Goal: Task Accomplishment & Management: Manage account settings

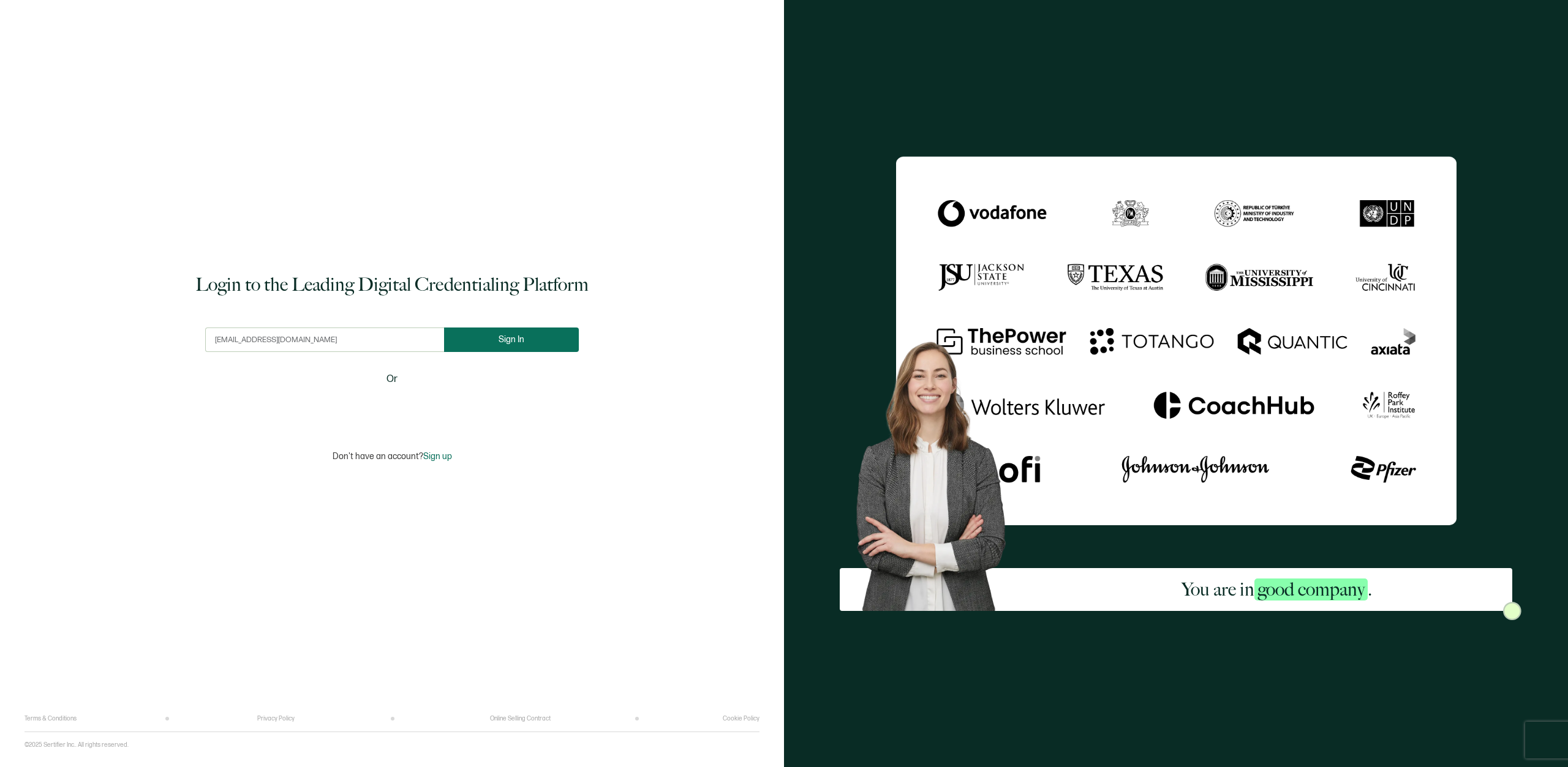
type input "[EMAIL_ADDRESS][DOMAIN_NAME]"
click at [501, 335] on button "Sign In" at bounding box center [510, 339] width 135 height 24
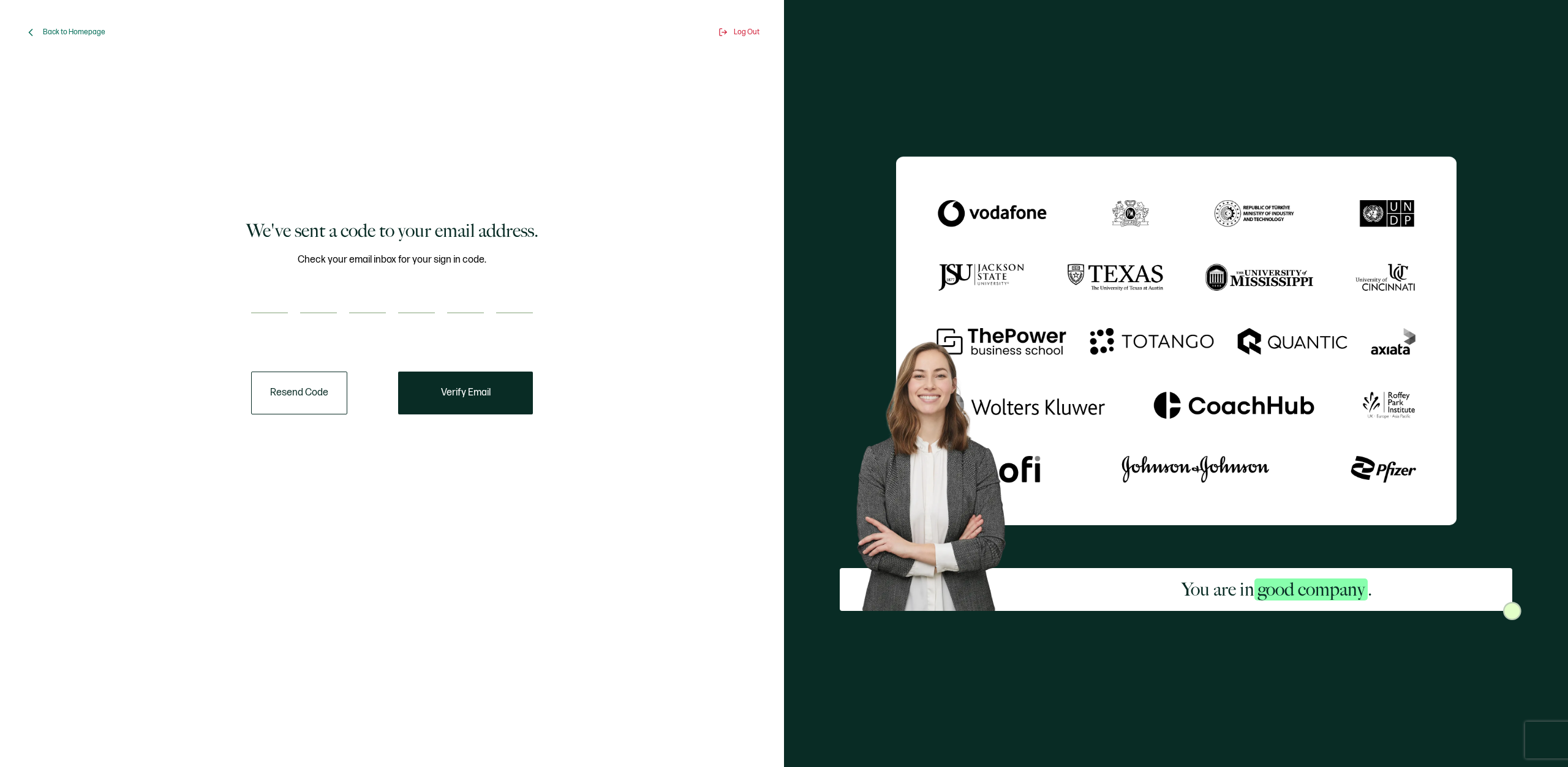
click at [263, 306] on input "number" at bounding box center [269, 300] width 37 height 24
type input "6"
type input "3"
type input "6"
type input "5"
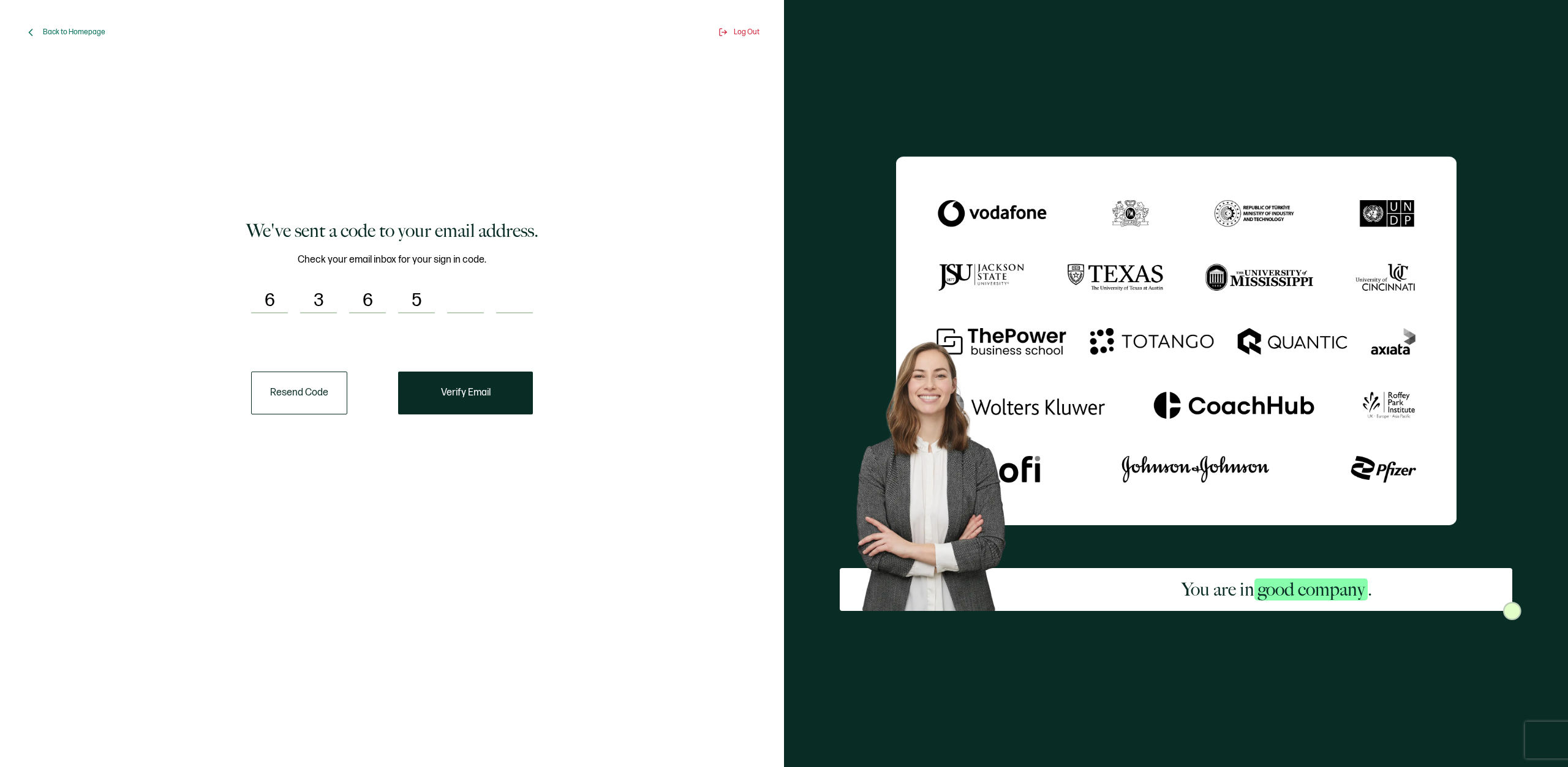
type input "6"
type input "2"
type input "3"
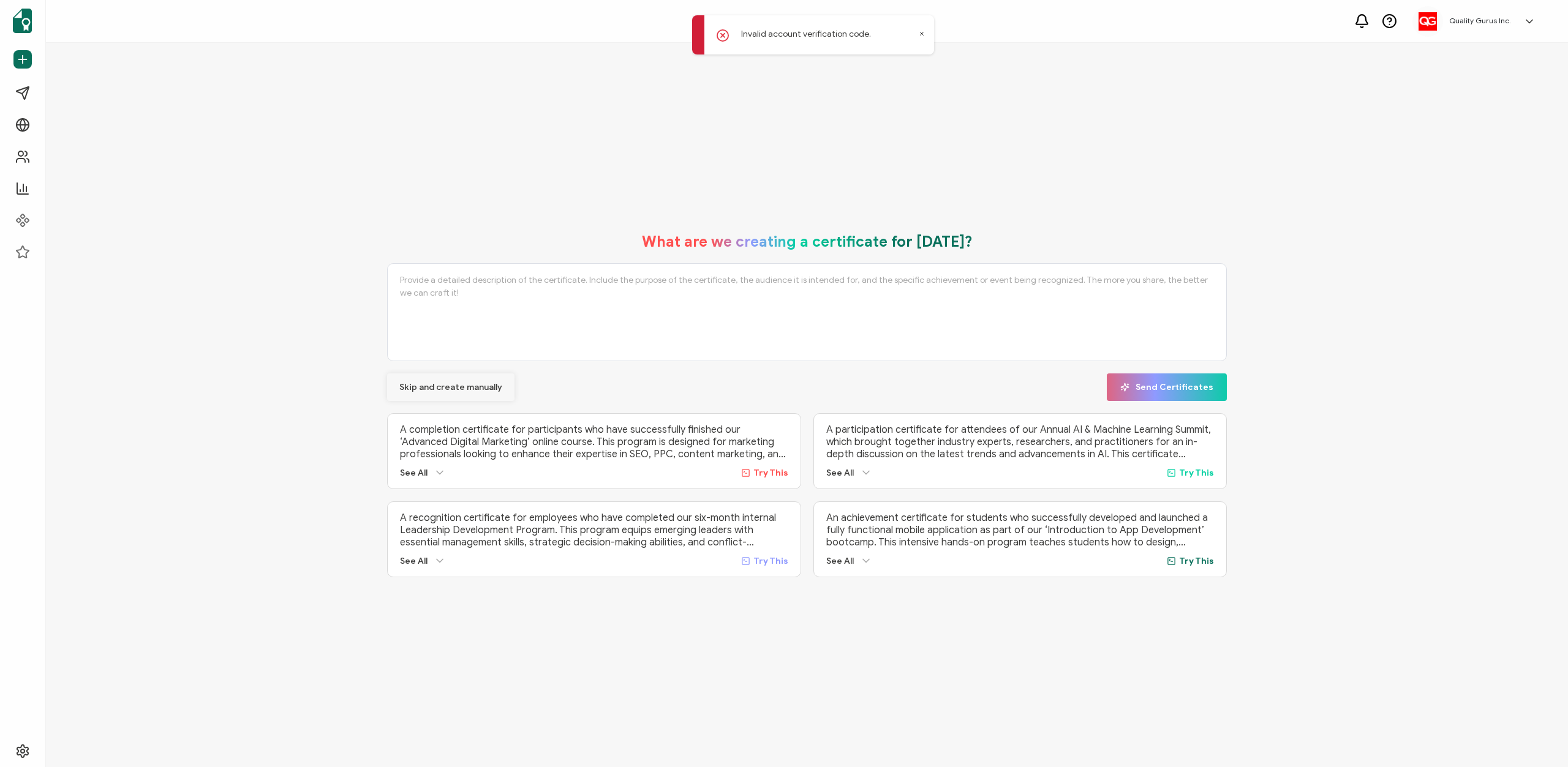
click at [477, 397] on button "Skip and create manually" at bounding box center [451, 387] width 128 height 27
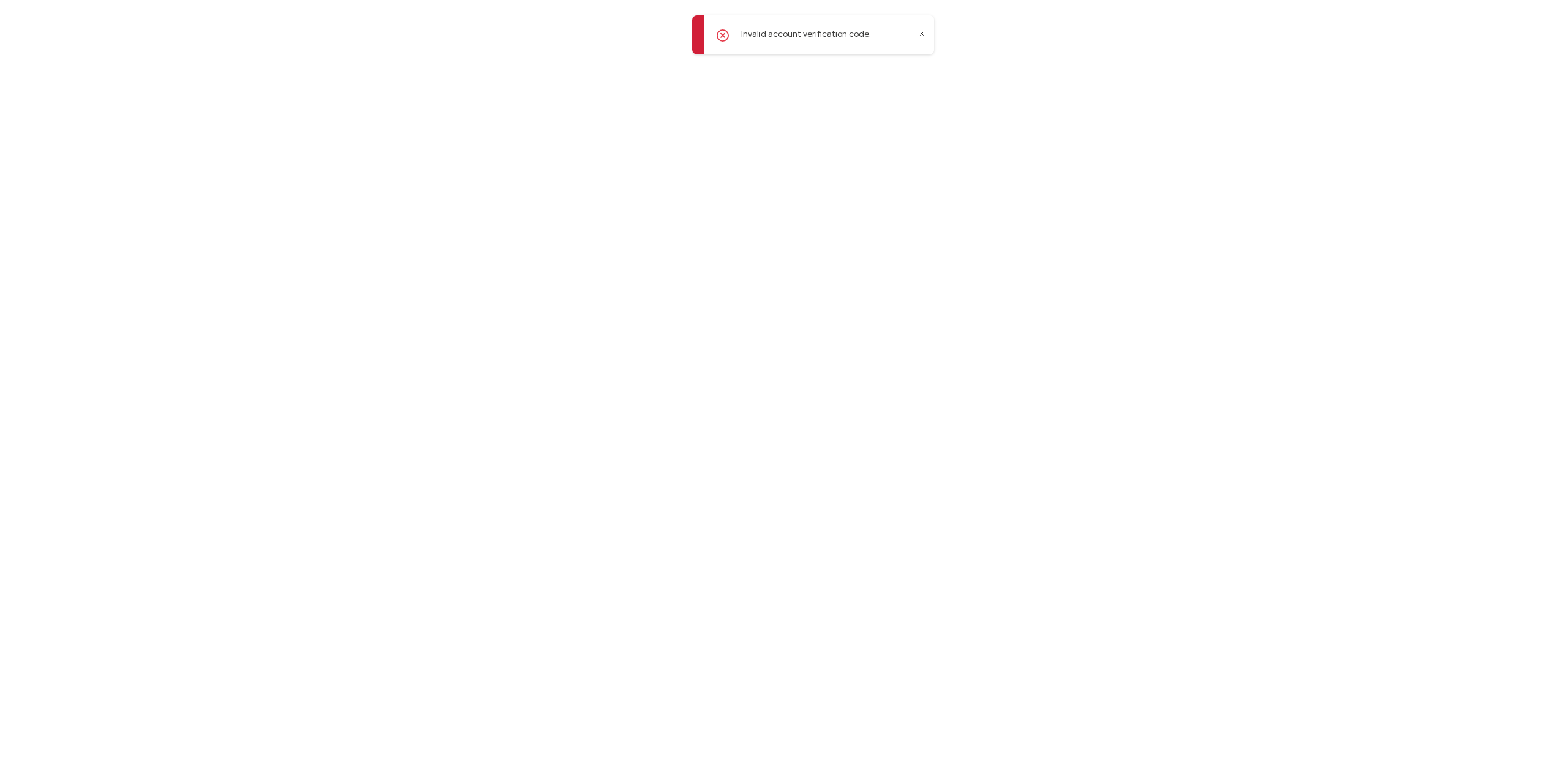
drag, startPoint x: 477, startPoint y: 397, endPoint x: 579, endPoint y: 392, distance: 102.1
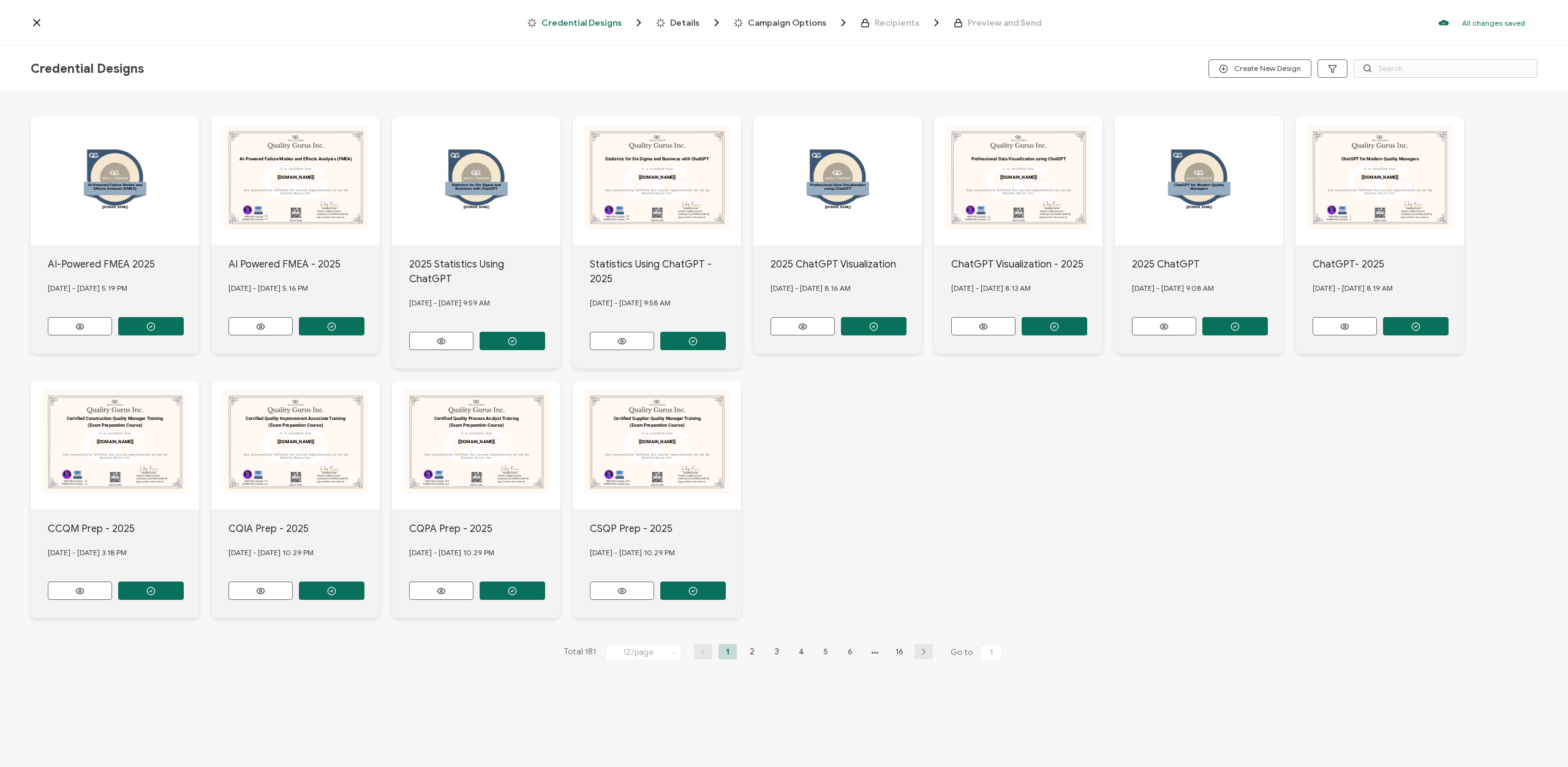
click at [39, 20] on icon at bounding box center [37, 22] width 13 height 13
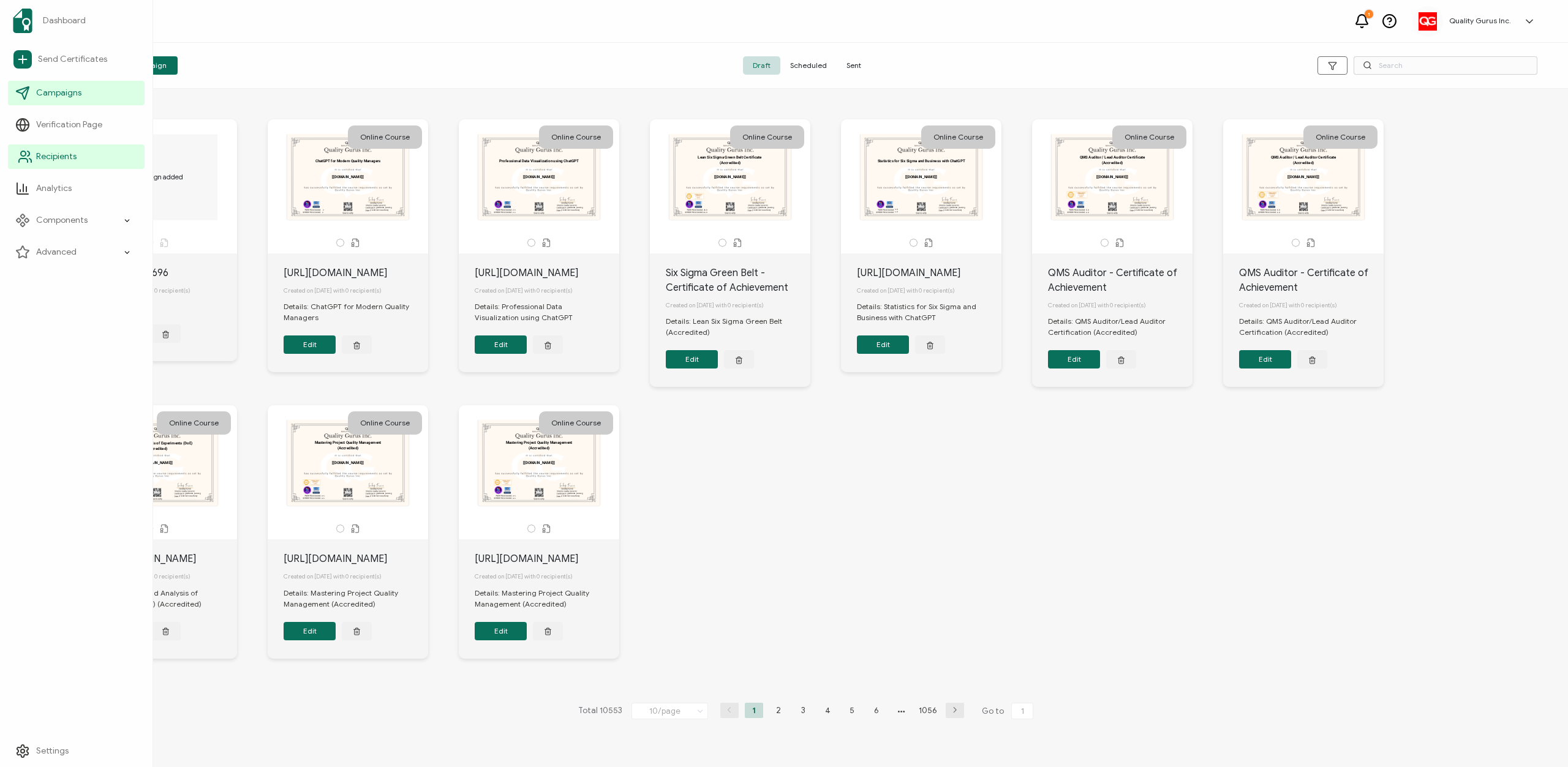
click at [64, 158] on span "Recipients" at bounding box center [56, 157] width 41 height 13
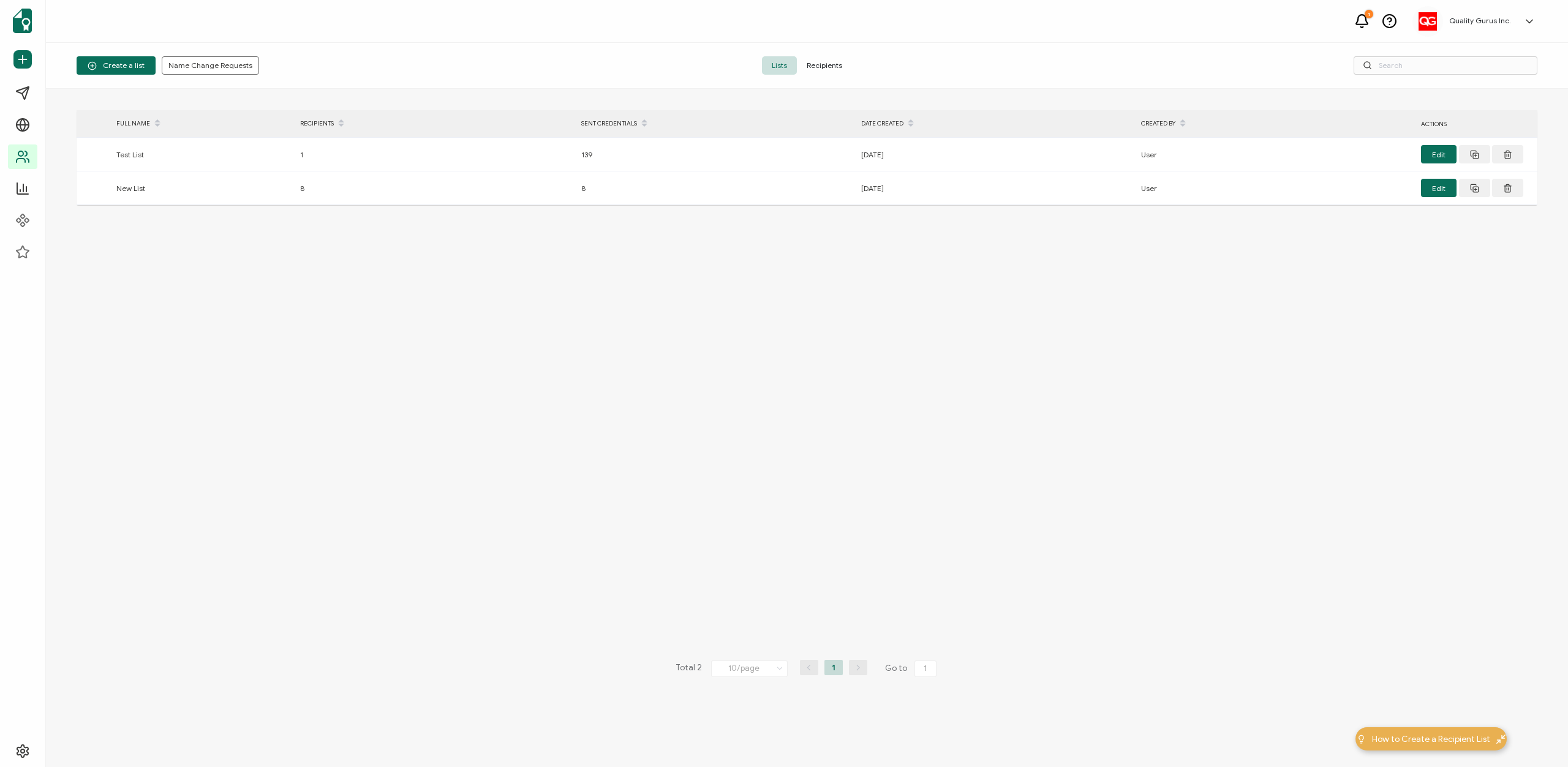
click at [832, 63] on span "Recipients" at bounding box center [824, 65] width 55 height 18
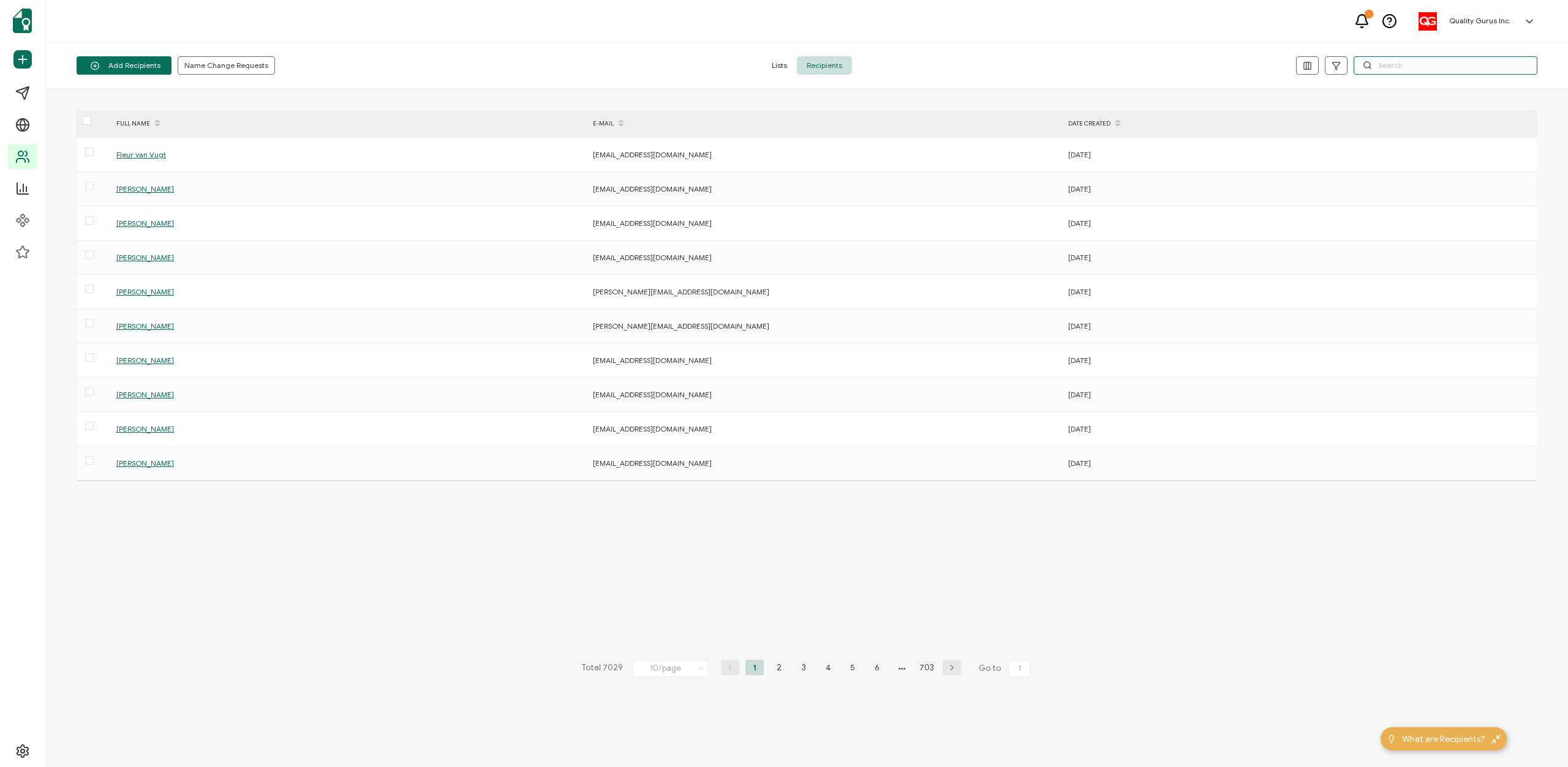
click at [1425, 60] on input "text" at bounding box center [1446, 65] width 184 height 18
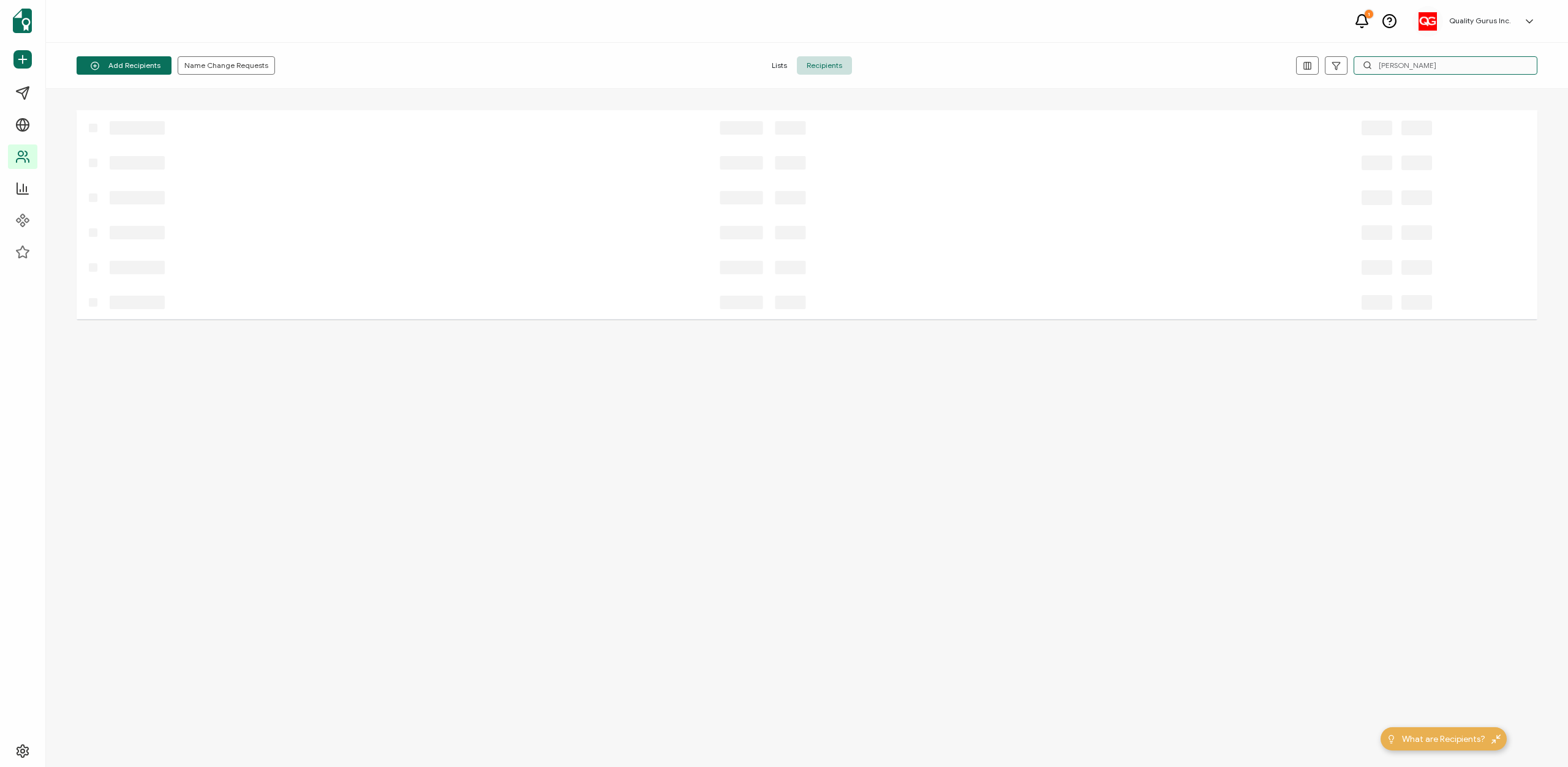
type input "[PERSON_NAME]"
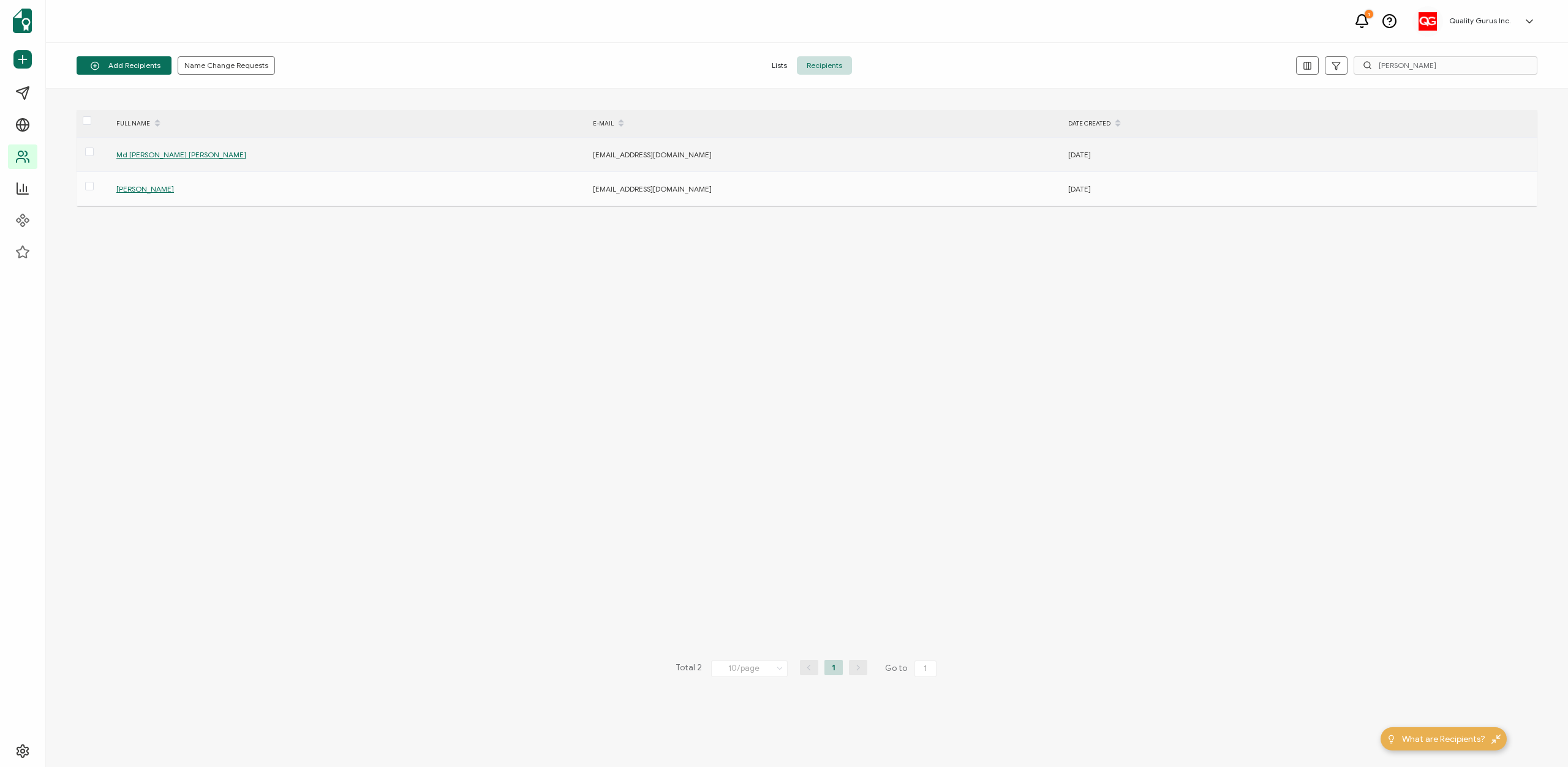
click at [162, 158] on span "Md [PERSON_NAME] [PERSON_NAME]" at bounding box center [181, 154] width 130 height 9
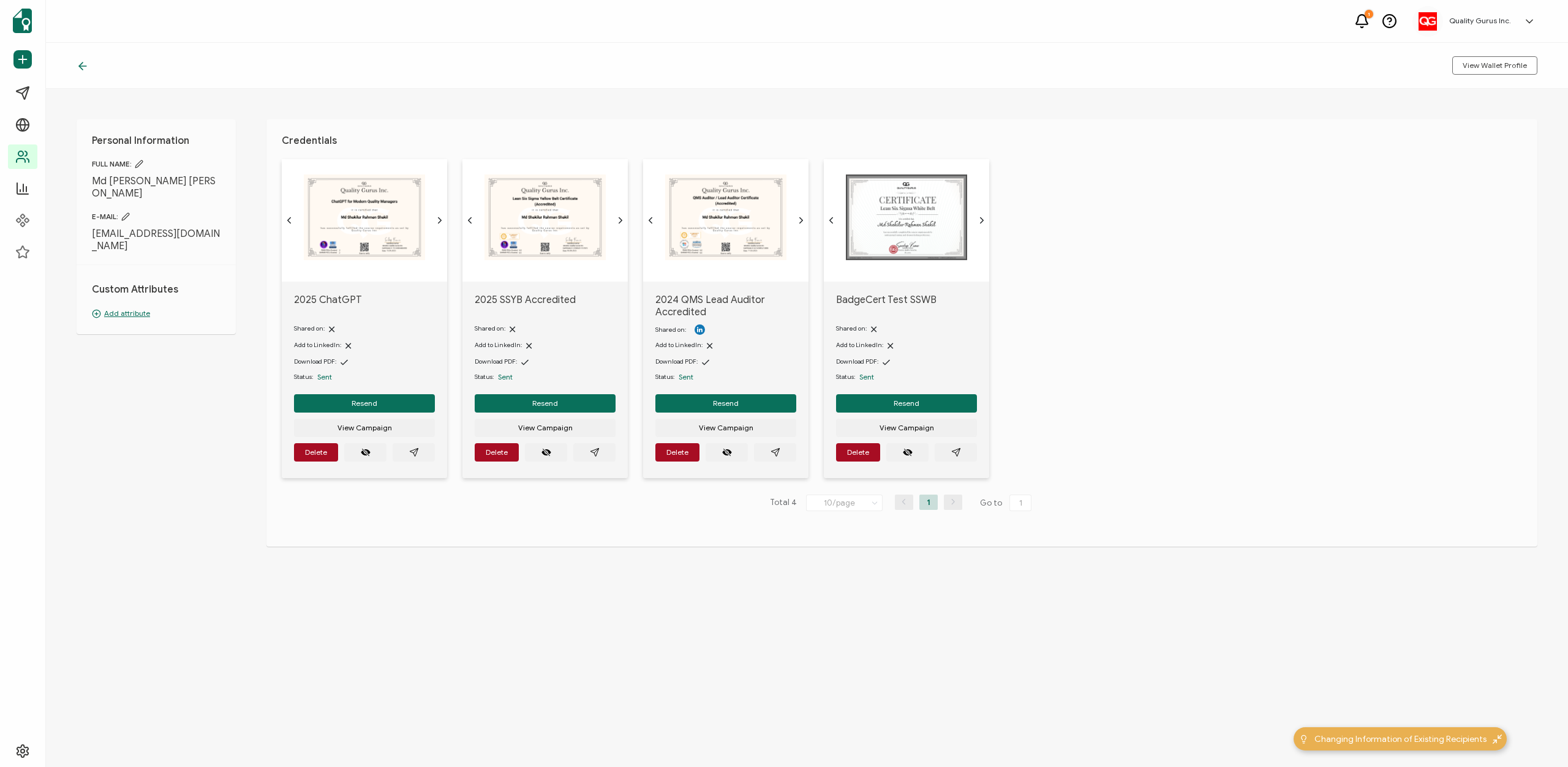
click at [139, 164] on icon at bounding box center [138, 164] width 9 height 9
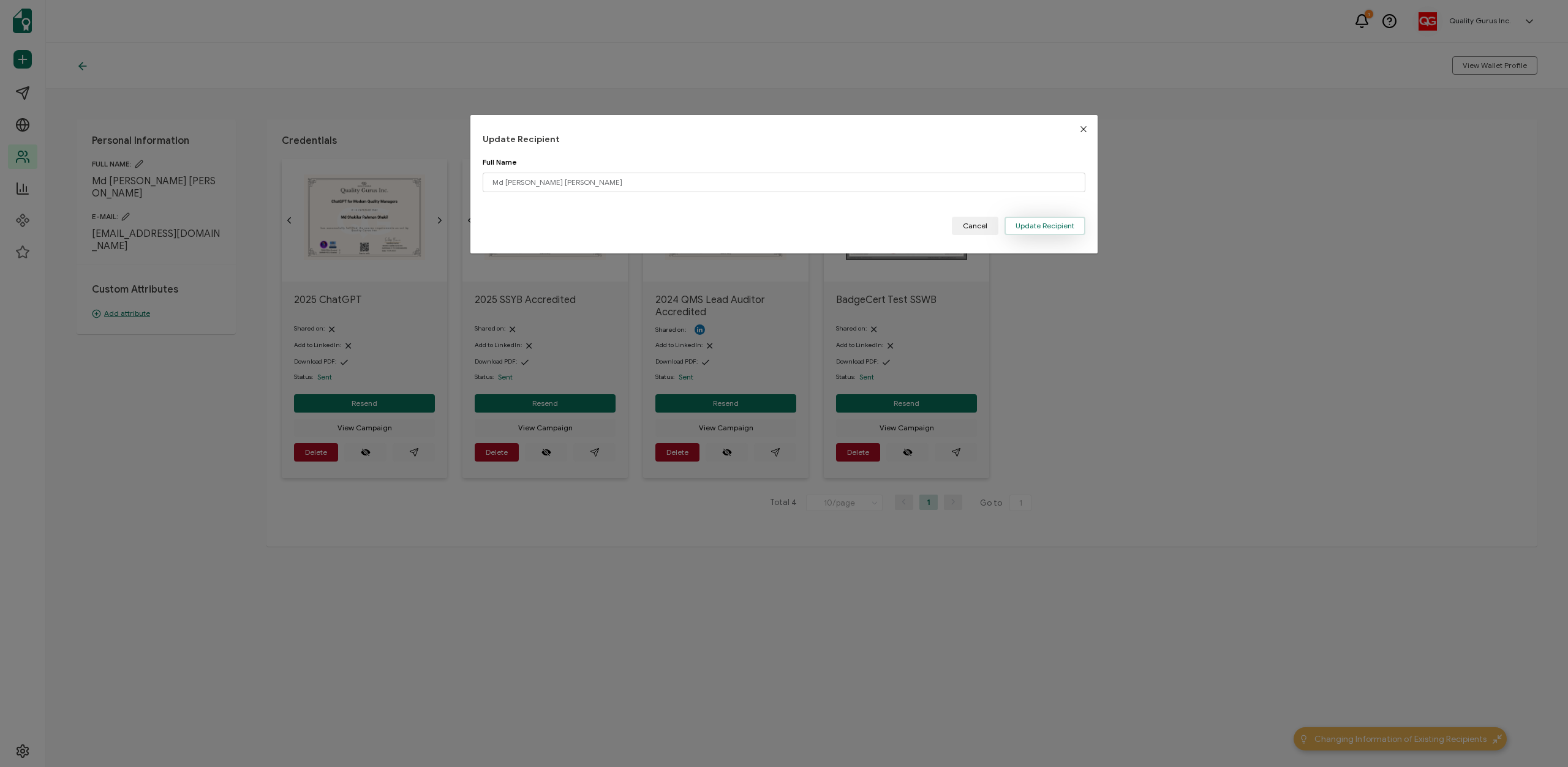
click at [1048, 230] on span "Update Recipient" at bounding box center [1045, 227] width 59 height 8
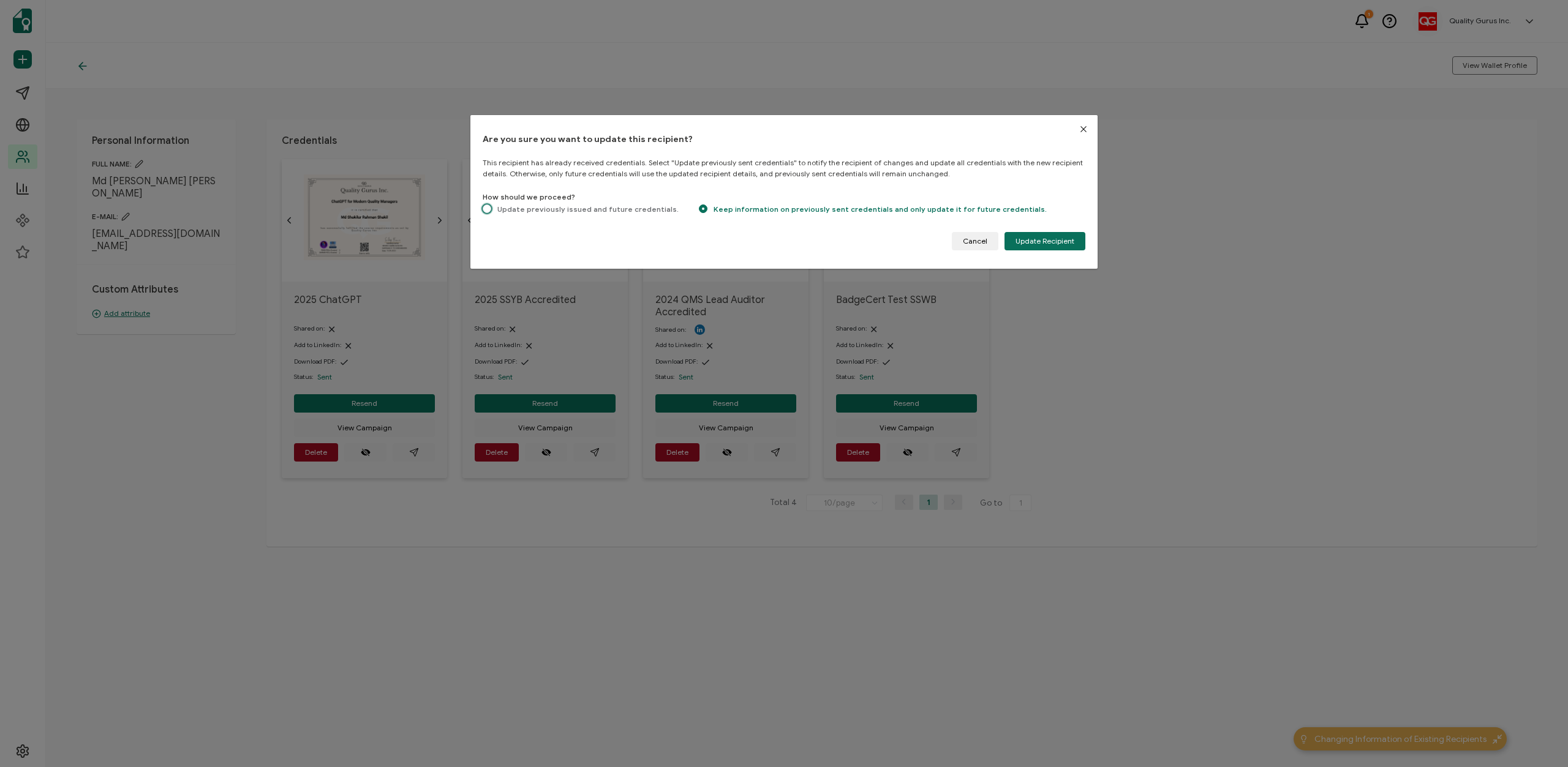
click at [585, 210] on span "Update previously issued and future credentials." at bounding box center [585, 208] width 188 height 9
click at [491, 210] on input "Update previously issued and future credentials." at bounding box center [486, 209] width 9 height 11
radio input "true"
radio input "false"
click at [1056, 241] on span "Update Recipient" at bounding box center [1045, 241] width 59 height 8
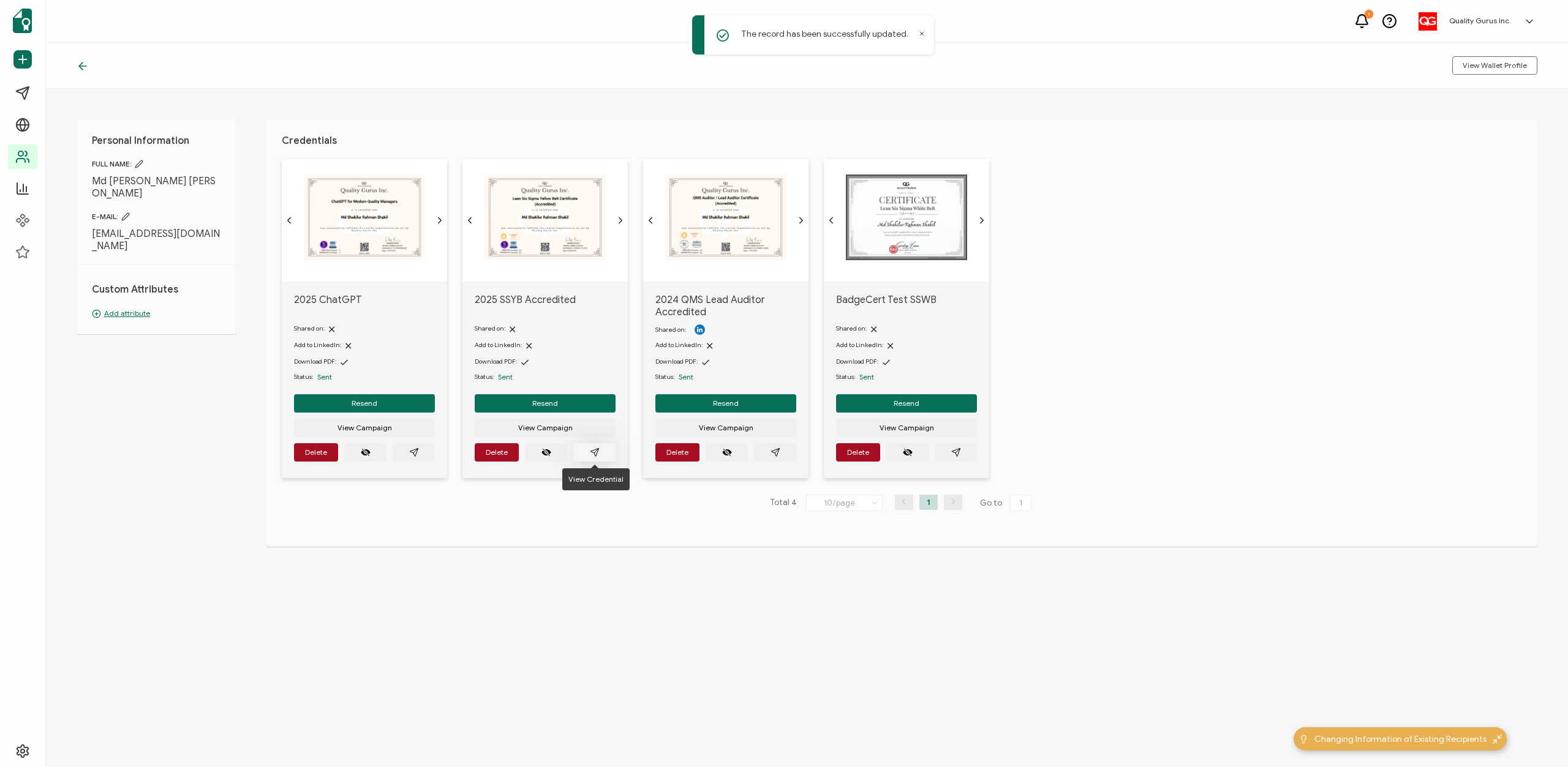
click at [596, 451] on icon "paper plane outline" at bounding box center [595, 452] width 8 height 8
click at [414, 455] on icon "paper plane outline" at bounding box center [414, 452] width 8 height 8
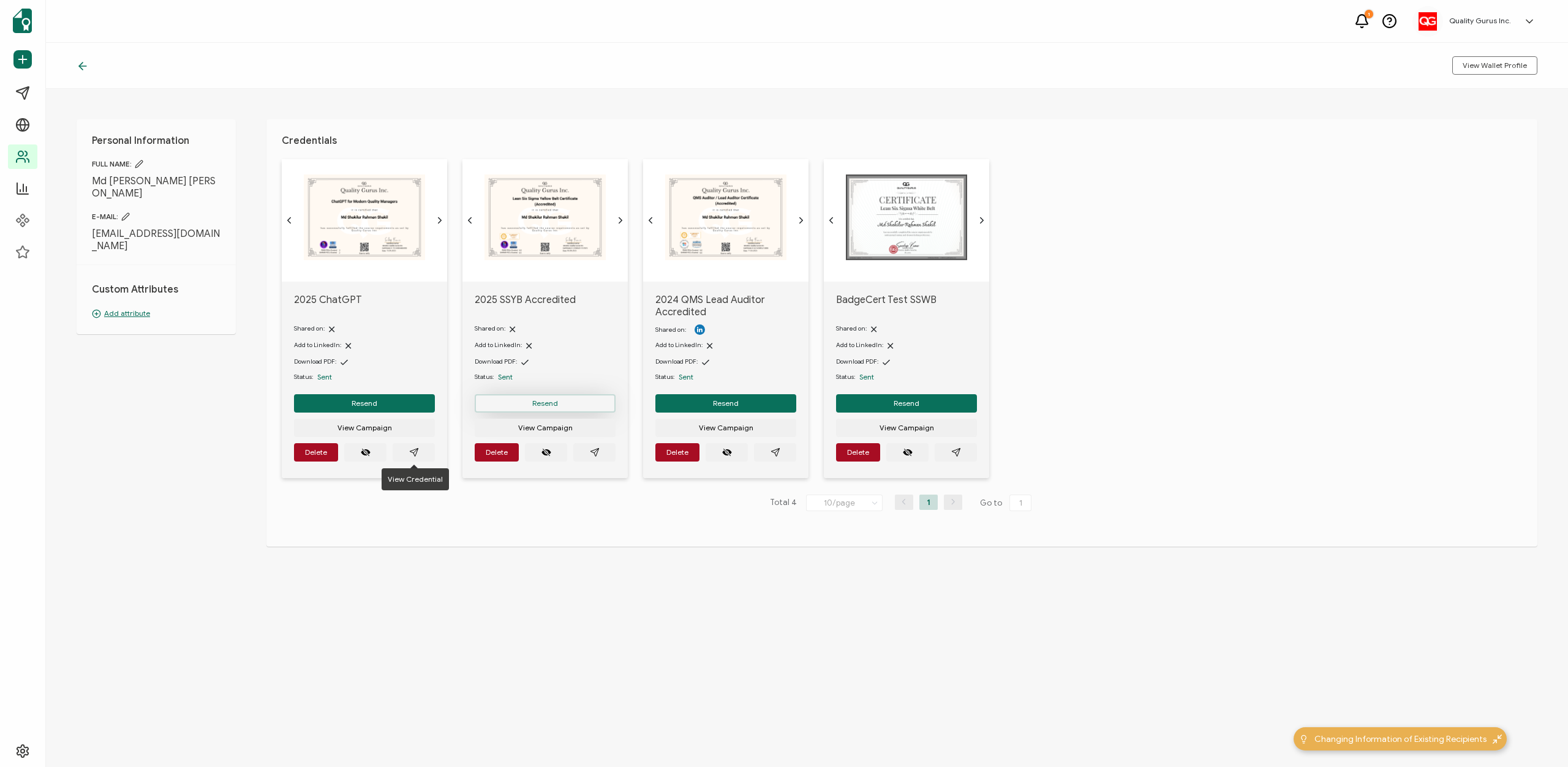
click at [540, 401] on span "Resend" at bounding box center [545, 404] width 26 height 8
